Goal: Transaction & Acquisition: Purchase product/service

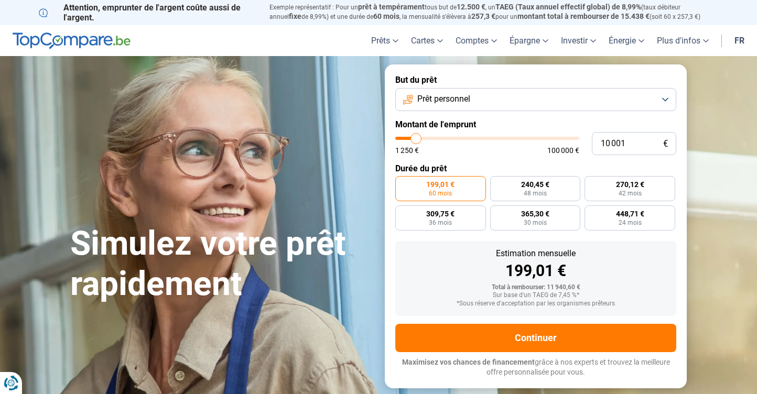
type input "1 000"
type input "1250"
type input "100"
type input "1250"
type input "10"
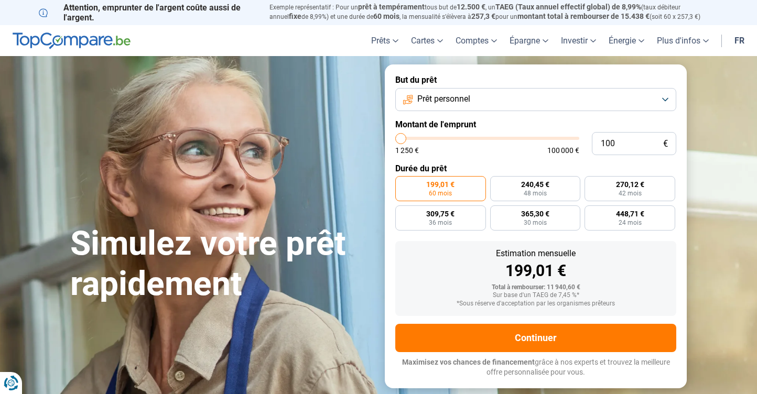
type input "1250"
type input "1"
type input "1250"
type input "0"
type input "1250"
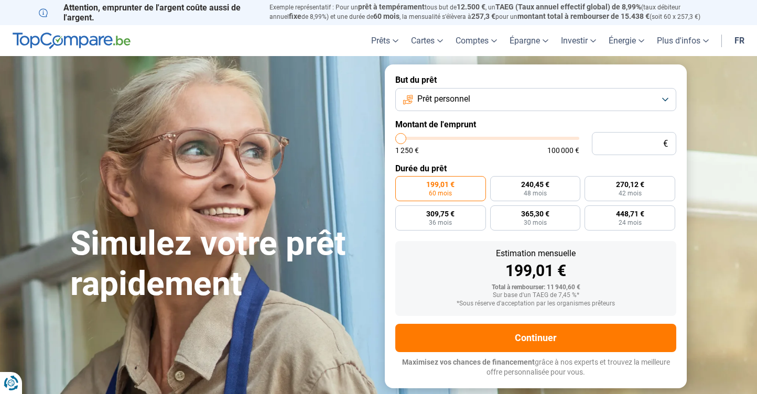
type input "9"
type input "1250"
type input "90"
type input "1250"
type input "900"
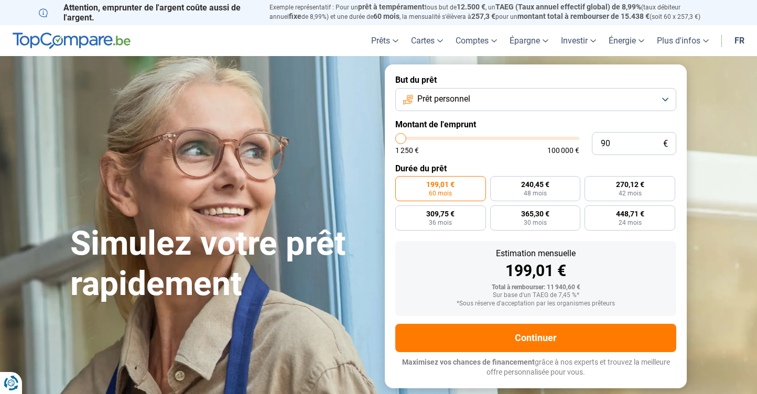
type input "1250"
type input "9 000"
type input "9000"
radio input "true"
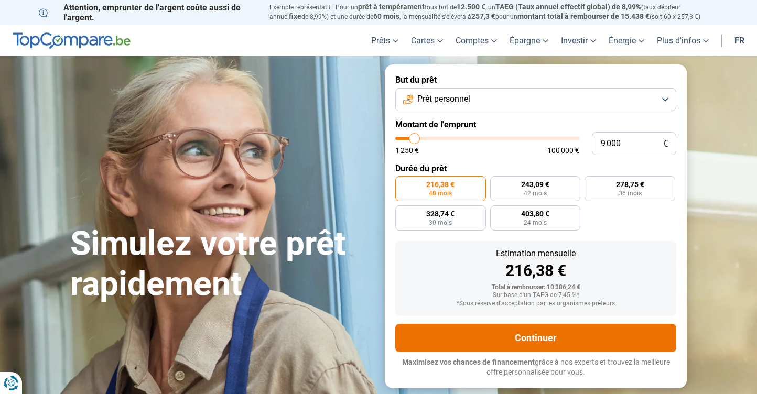
click at [546, 336] on button "Continuer" at bounding box center [536, 338] width 281 height 28
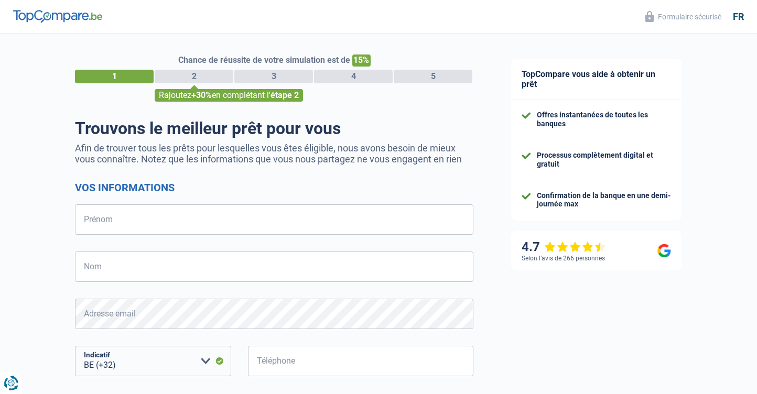
select select "32"
